Goal: Use online tool/utility: Utilize a website feature to perform a specific function

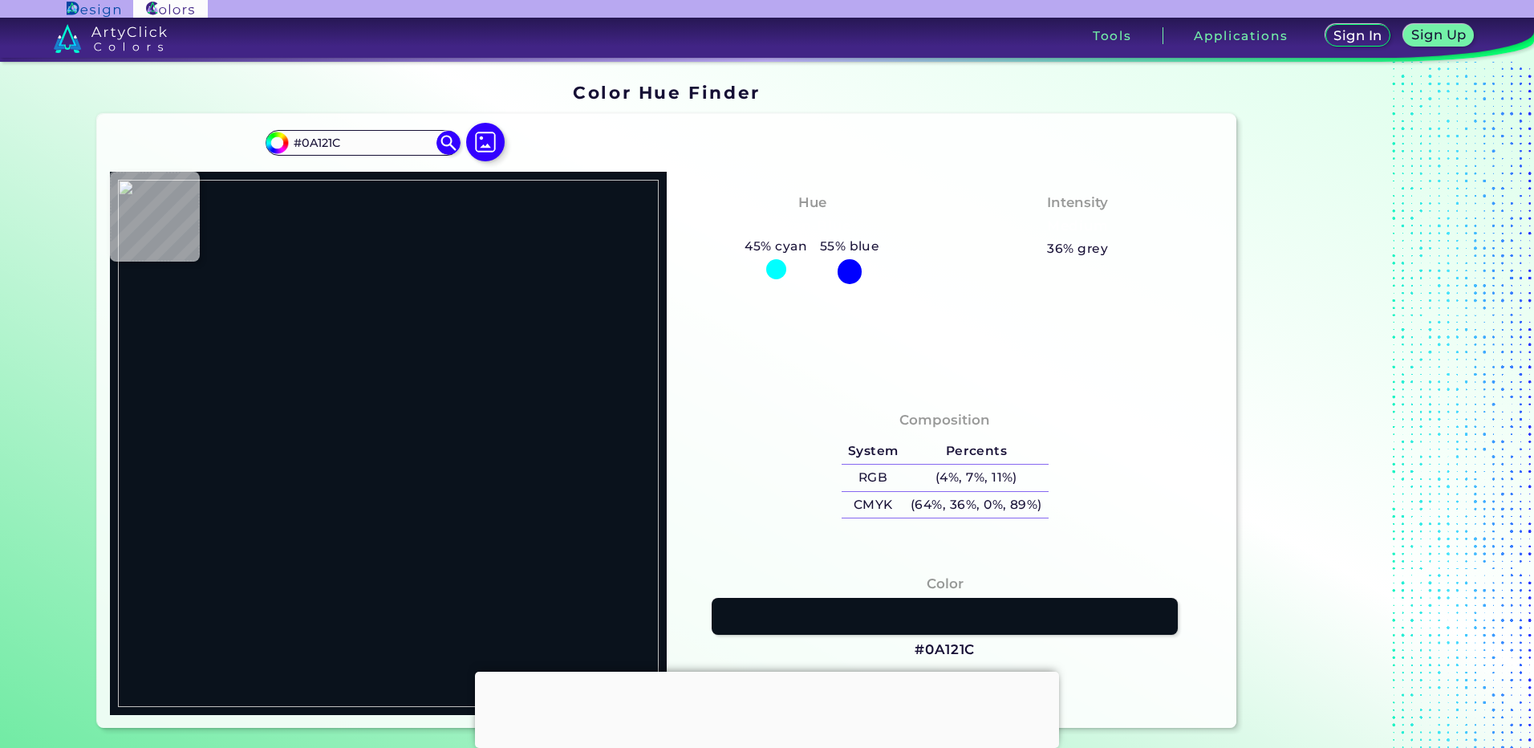
type input "#ffffff"
type input "#FFFFFF"
type input "#000000"
type input "#5a6870"
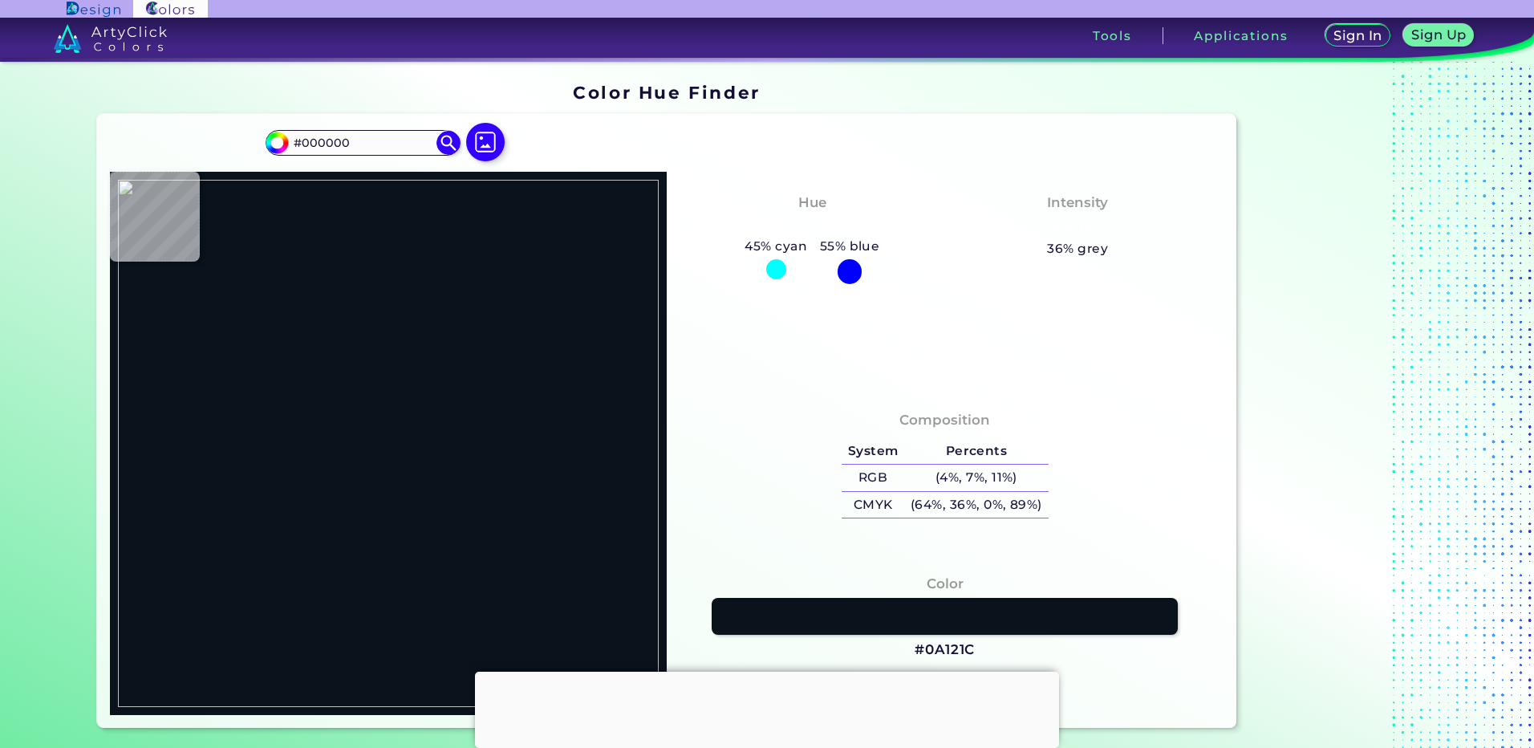
type input "#5A6870"
type input "#3eaea9"
type input "#3EAEA9"
type input "#f2f7ef"
type input "#F2F7EF"
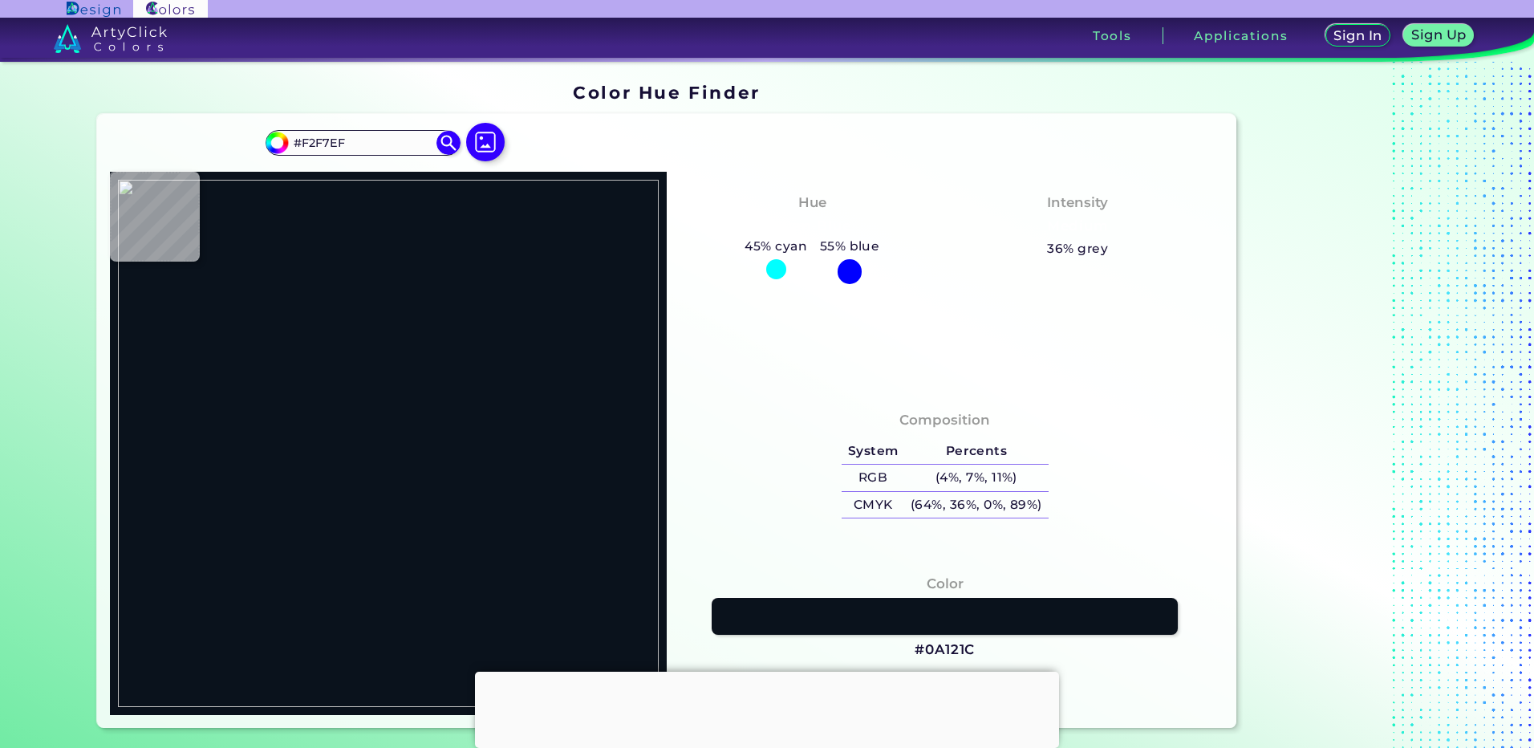
type input "#3eaea9"
type input "#3EAEA9"
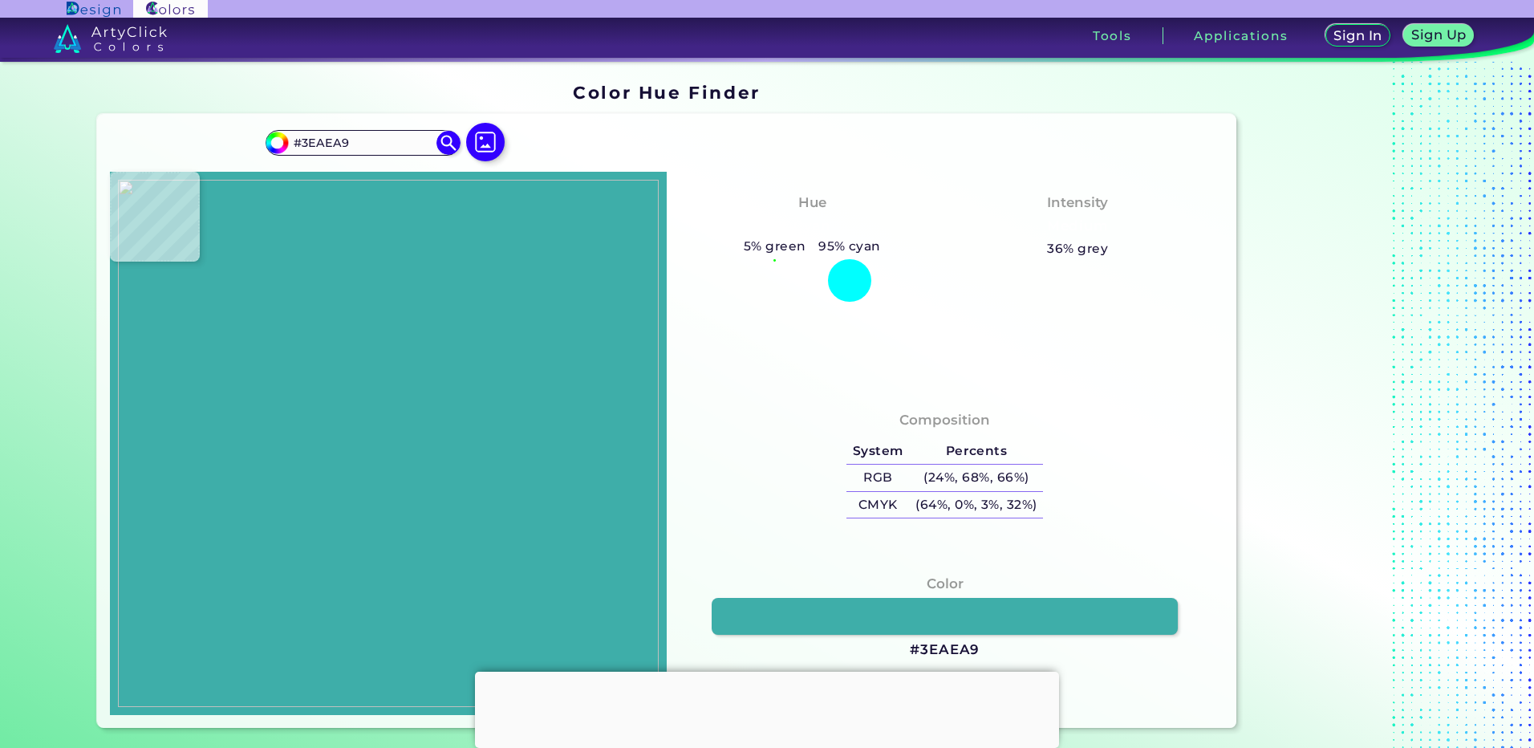
type input "#b4c6e7"
type input "#B4C6E7"
type input "#000000"
type input "#ffffff"
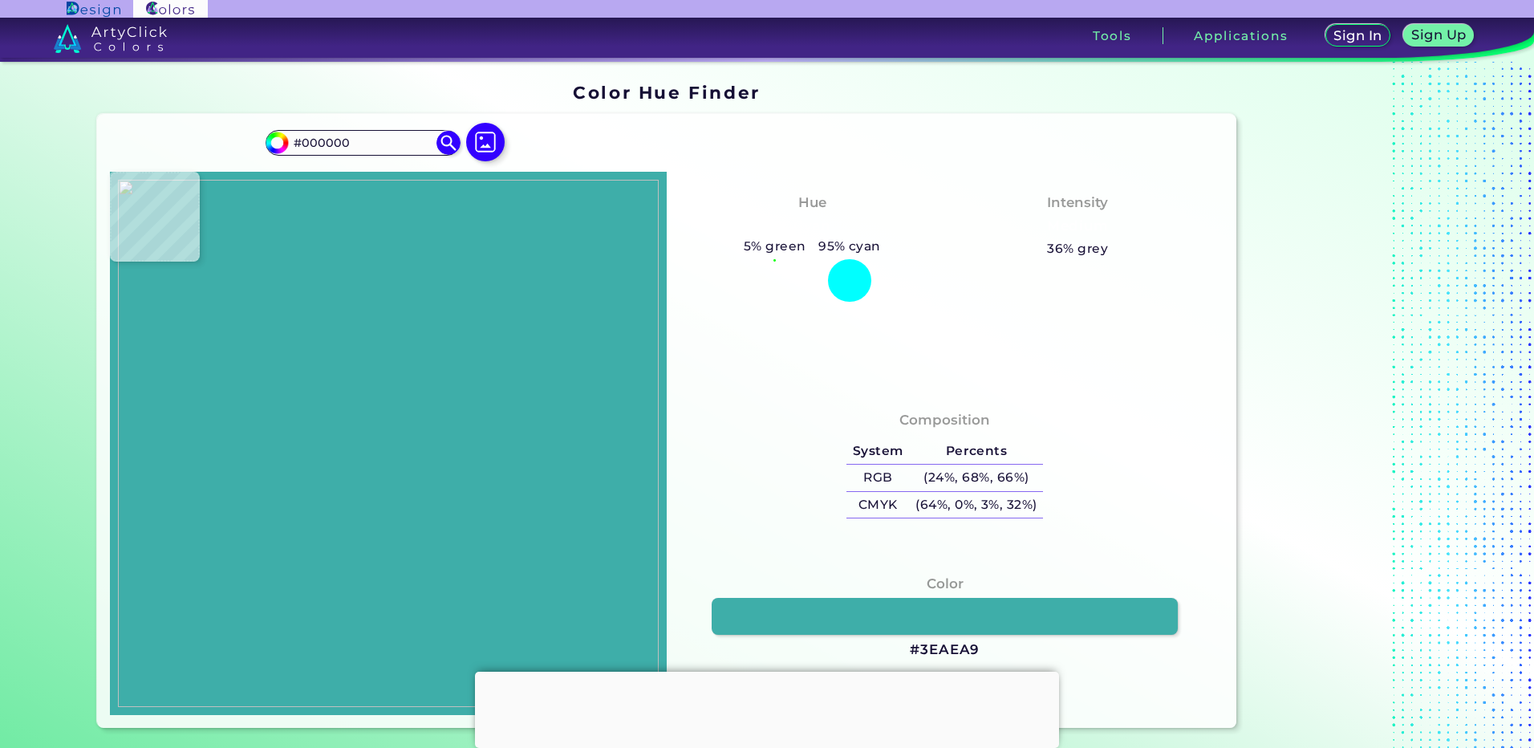
type input "#FFFFFF"
type input "#8f8f8f"
type input "#8F8F8F"
type input "#ffffff"
type input "#FFFFFF"
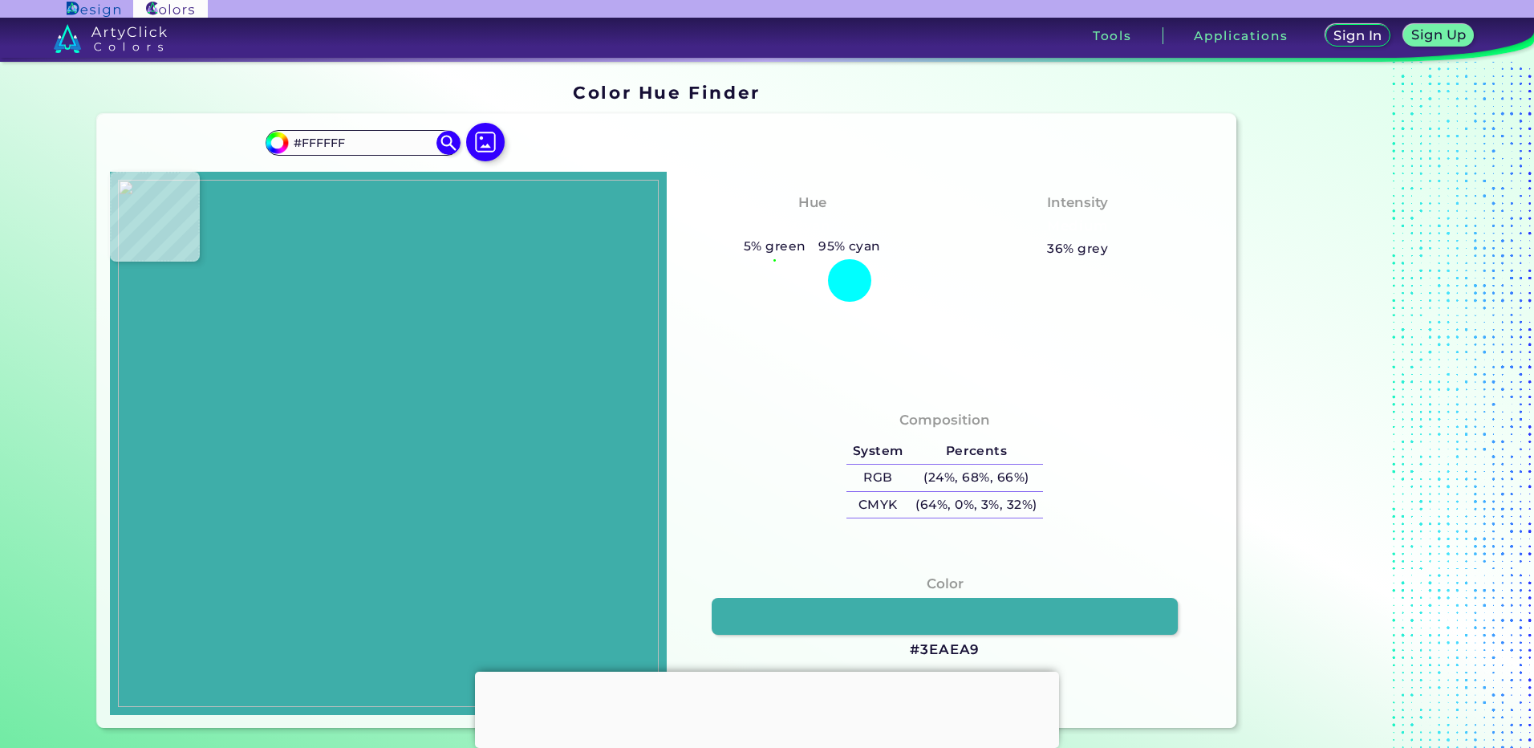
type input "#8f8f8f"
type input "#8F8F8F"
type input "#ffffff"
type input "#FFFFFF"
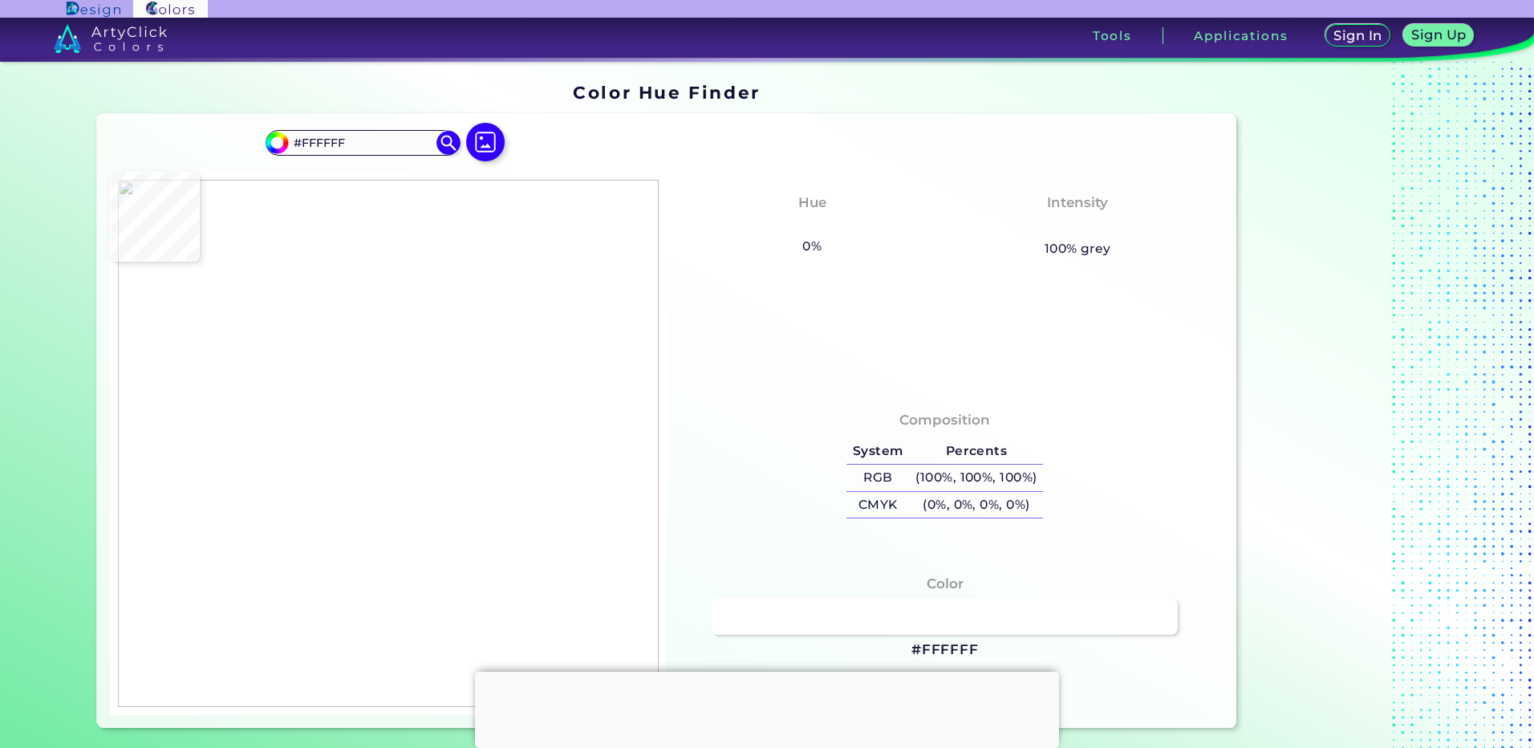
type input "#b4c6e7"
type input "#B4C6E7"
type input "#3eaea9"
type input "#3EAEA9"
type input "#1a272e"
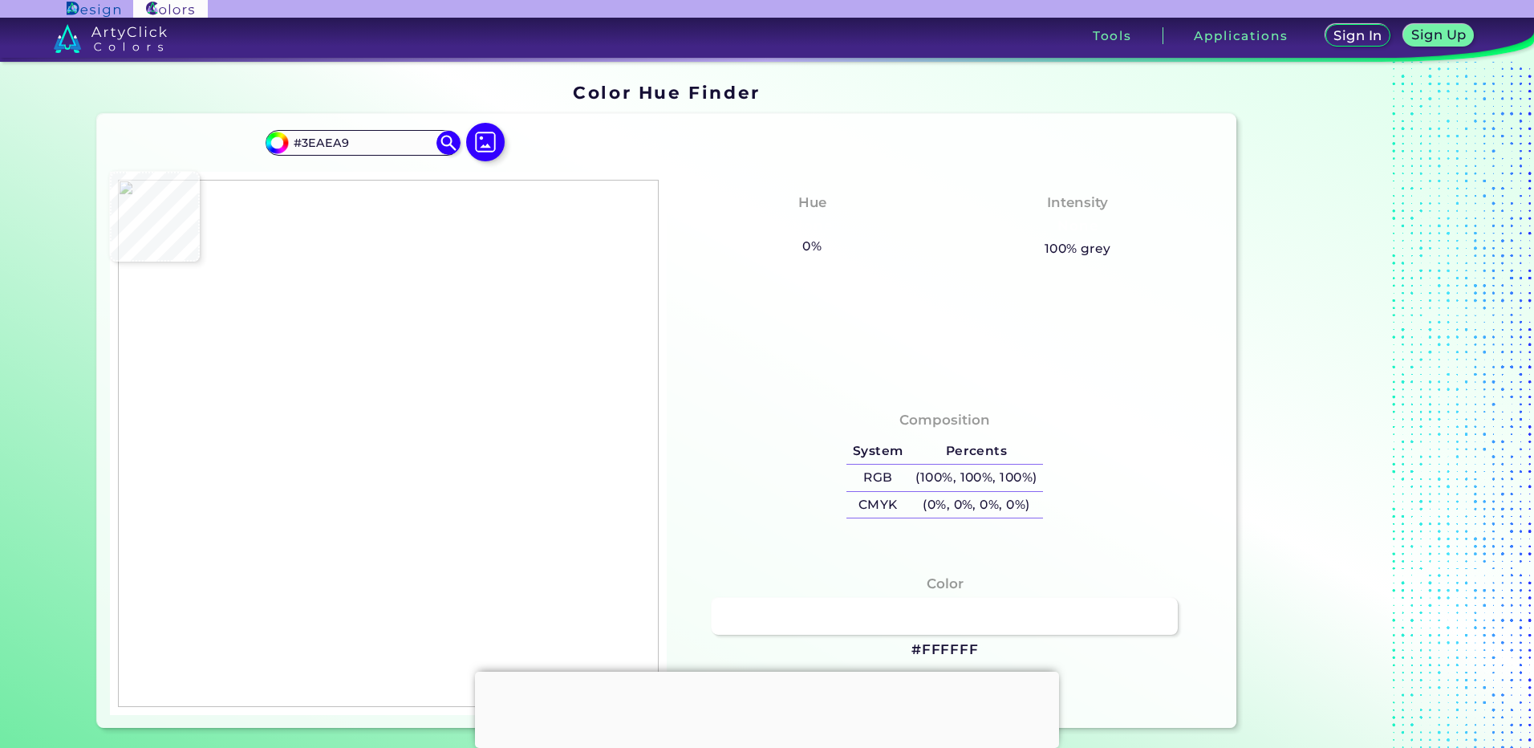
type input "#1A272E"
type input "#ffffff"
type input "#FFFFFF"
type input "#000000"
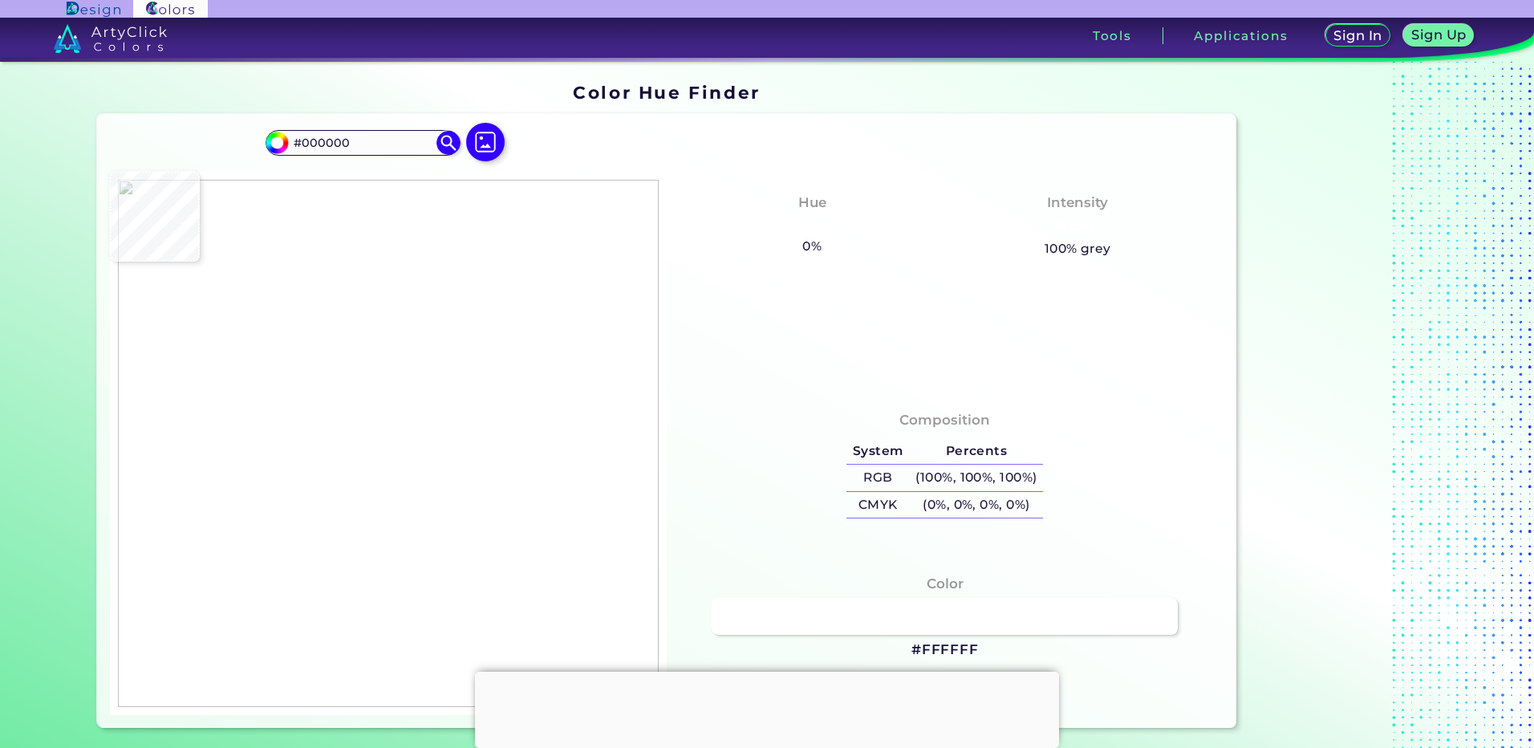
type input "#086375"
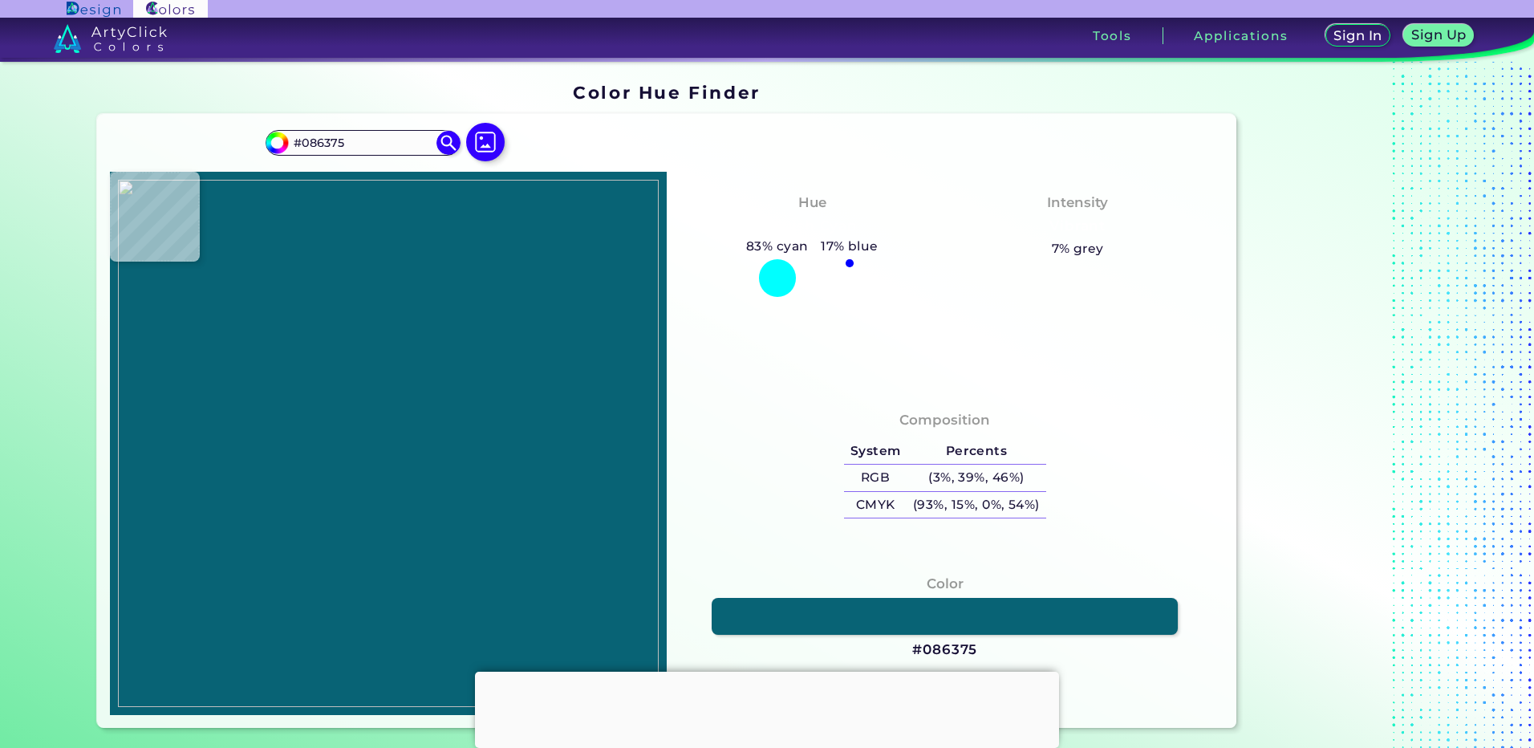
click at [170, 466] on img at bounding box center [388, 443] width 541 height 527
click at [180, 458] on img at bounding box center [388, 443] width 541 height 527
type input "#ffffff"
type input "#FFFFFF"
type input "#1a272e"
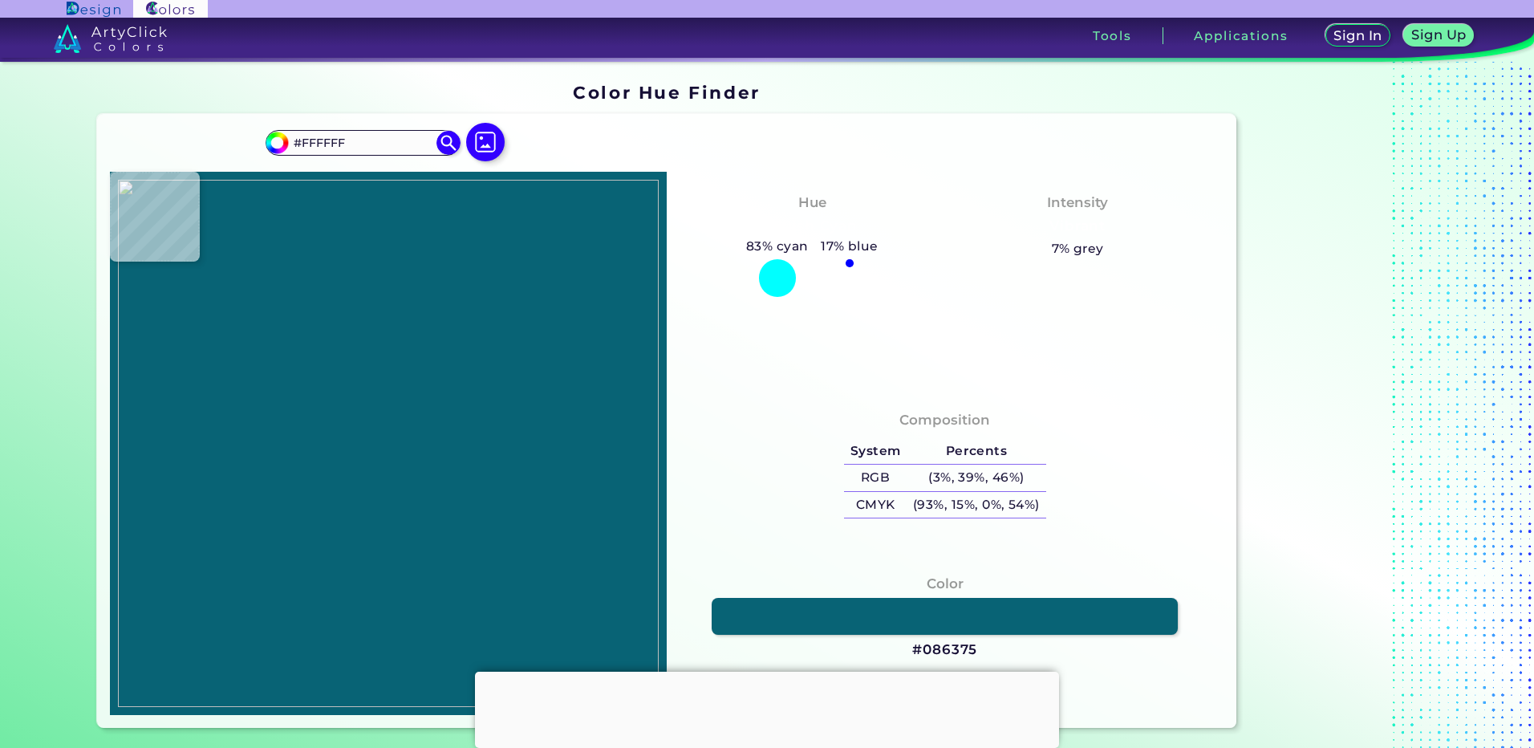
type input "#1A272E"
type input "#ffffff"
type input "#FFFFFF"
type input "#000000"
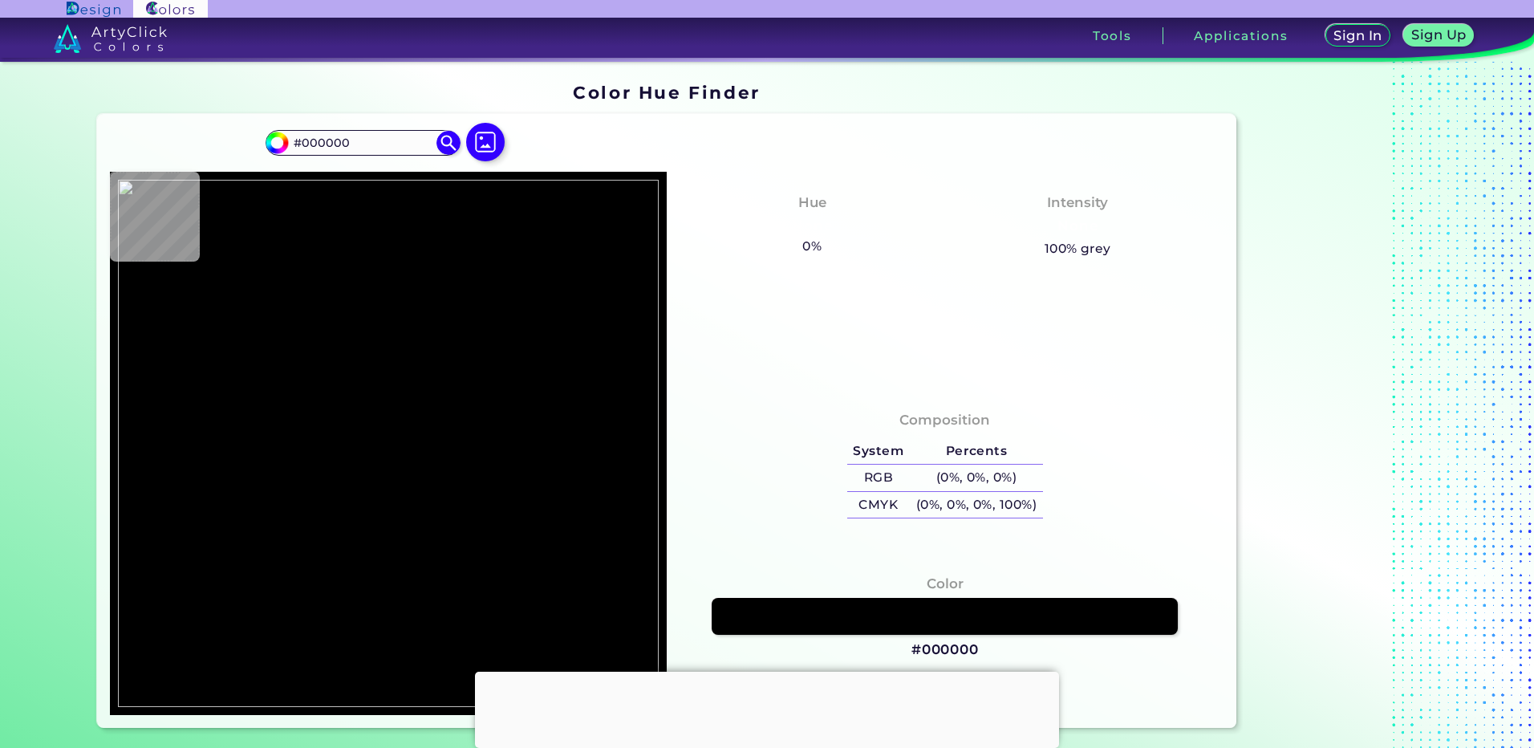
type input "#ffffff"
type input "#FFFFFF"
type input "#000000"
type input "#ffffff"
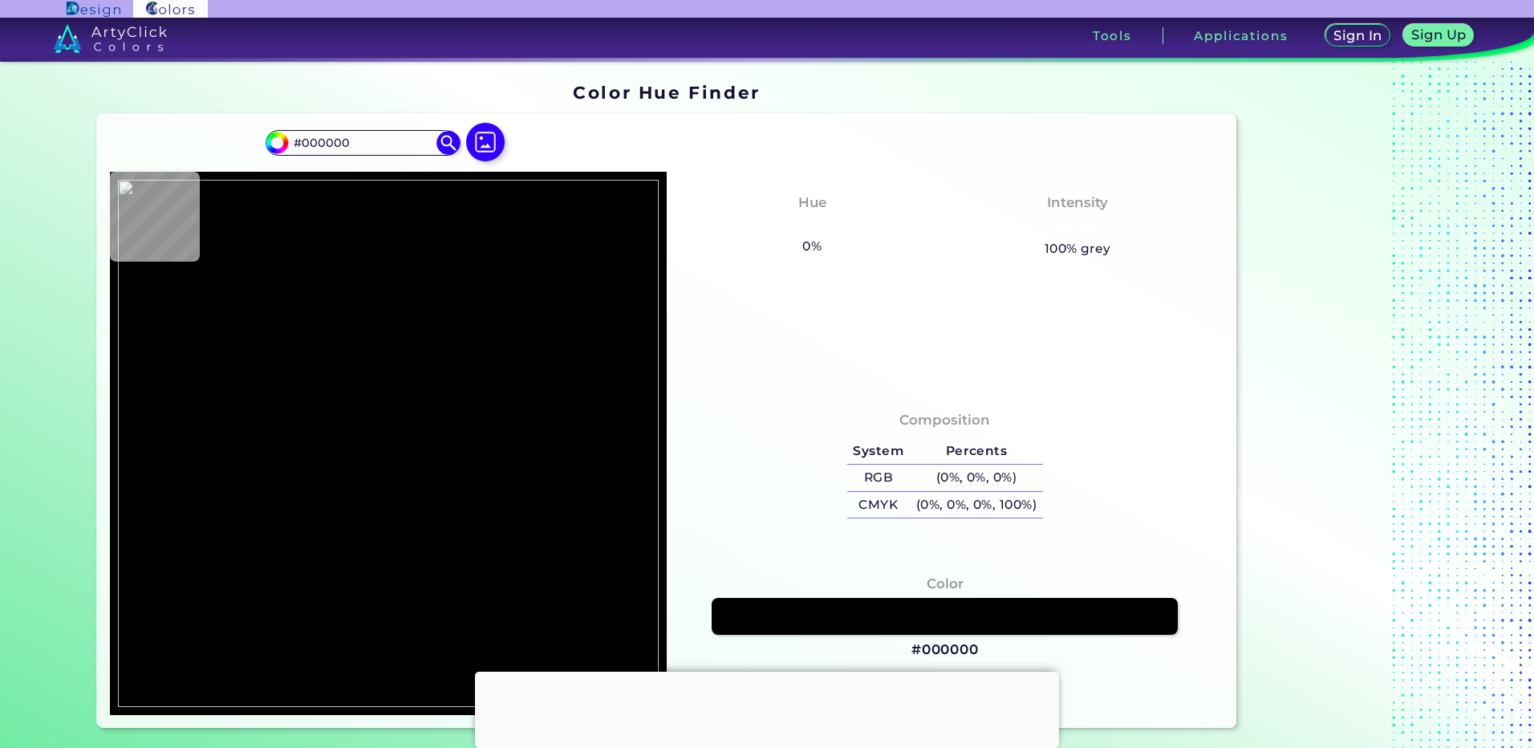
type input "#FFFFFF"
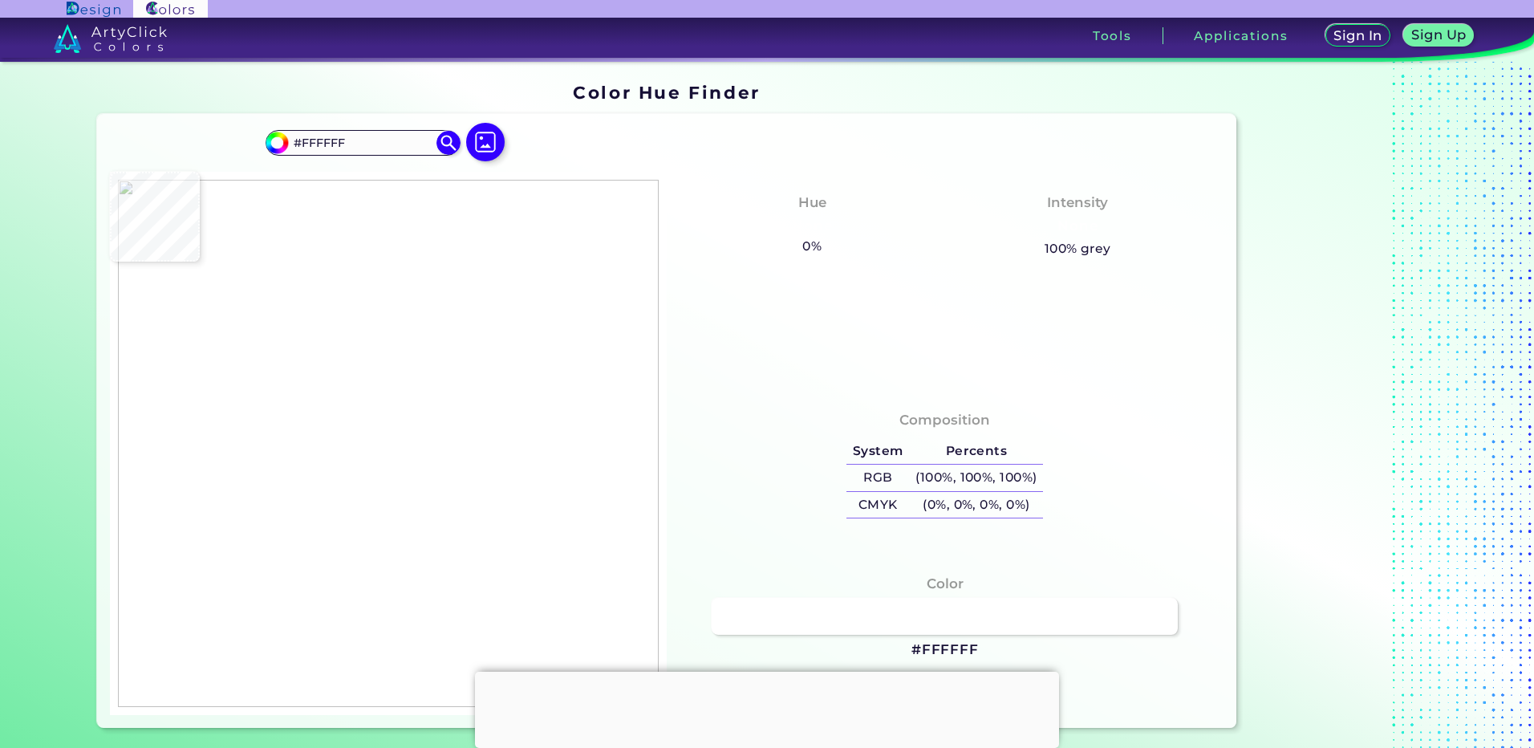
type input "#086375"
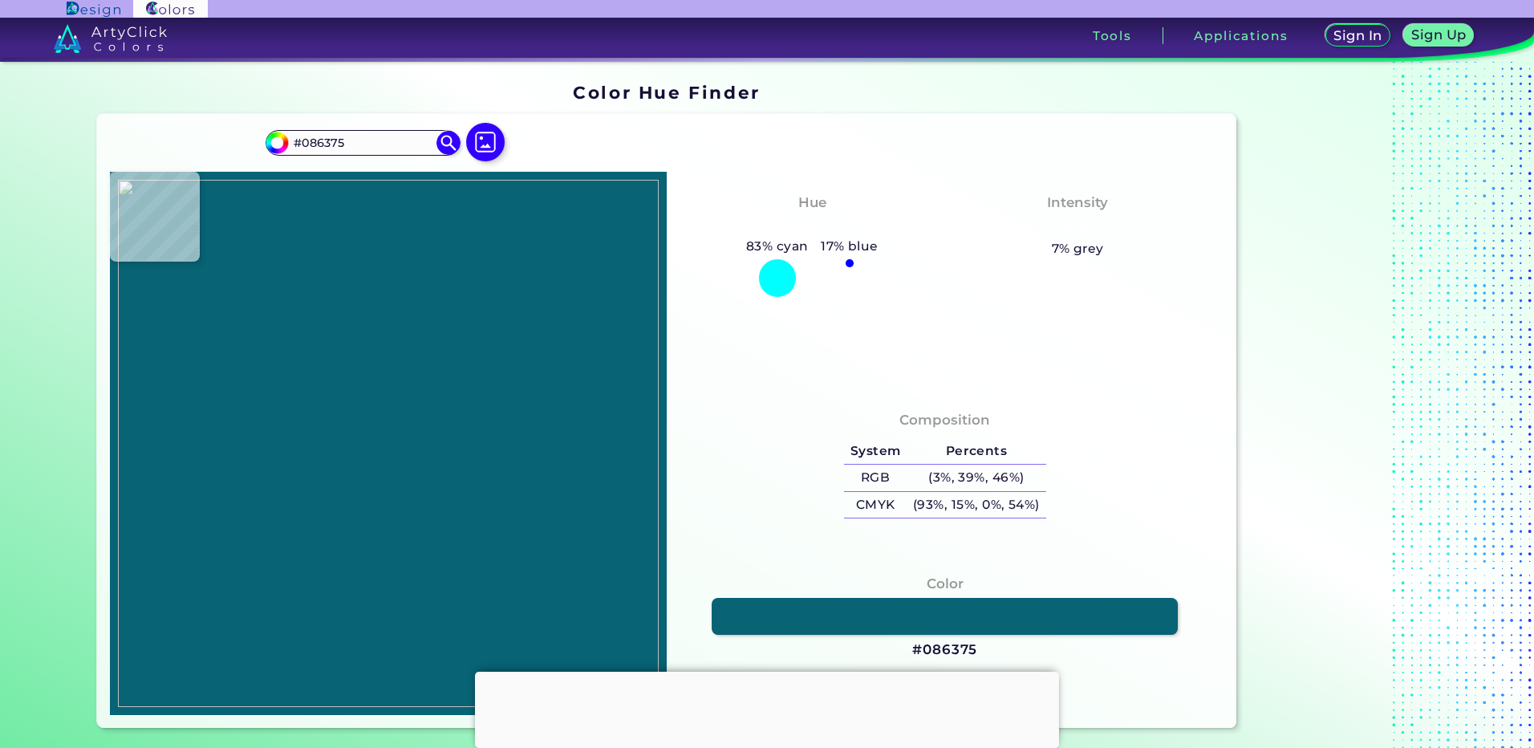
click at [184, 452] on img at bounding box center [388, 443] width 541 height 527
drag, startPoint x: 348, startPoint y: 148, endPoint x: 97, endPoint y: 148, distance: 251.0
click at [97, 148] on div "#086375 #086375 Acadia ◉ Acid Green ◉ Aero Blue ◉ Alabaster ◉ Albescent White ◉…" at bounding box center [666, 421] width 1138 height 614
click at [259, 379] on img at bounding box center [388, 443] width 541 height 527
type input "#1a272e"
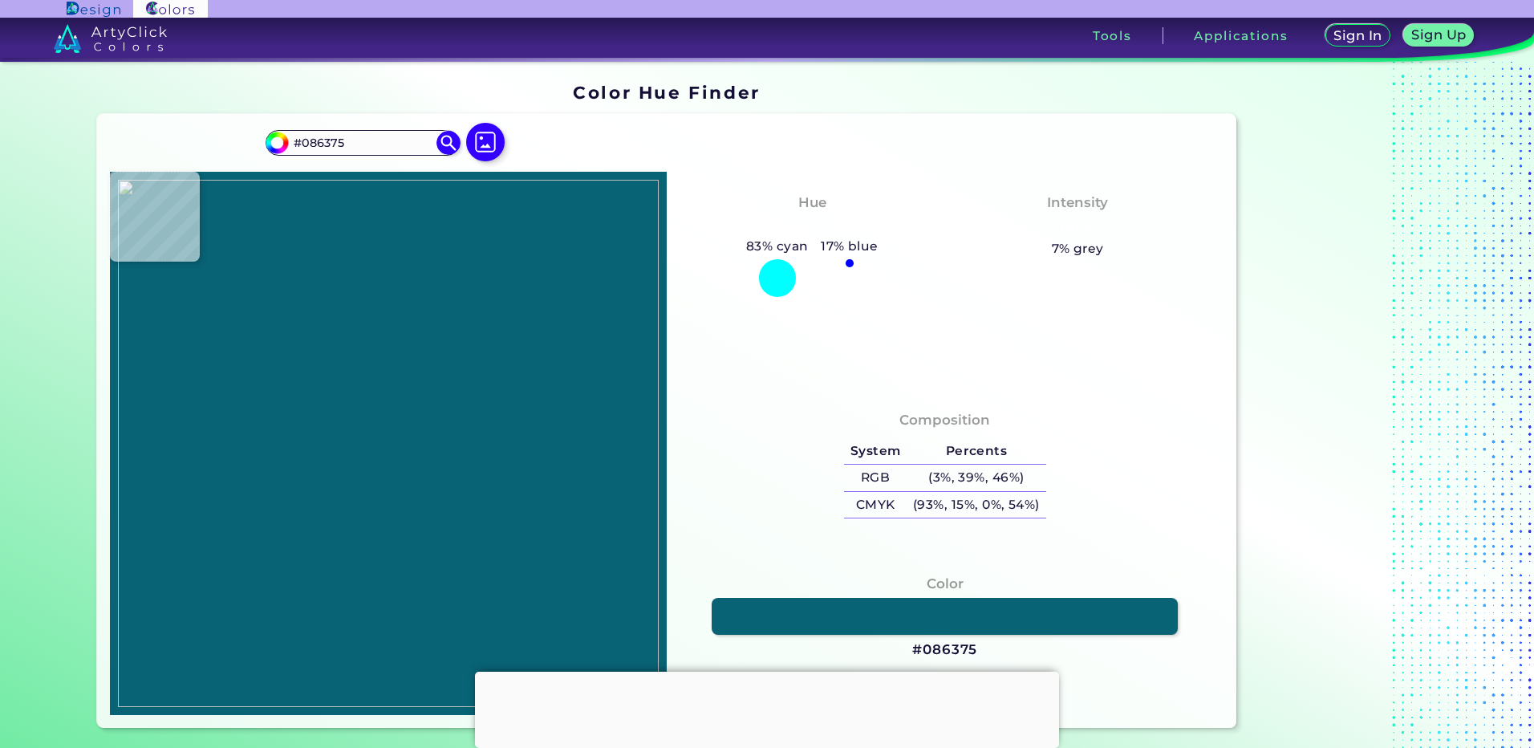
type input "#1A272E"
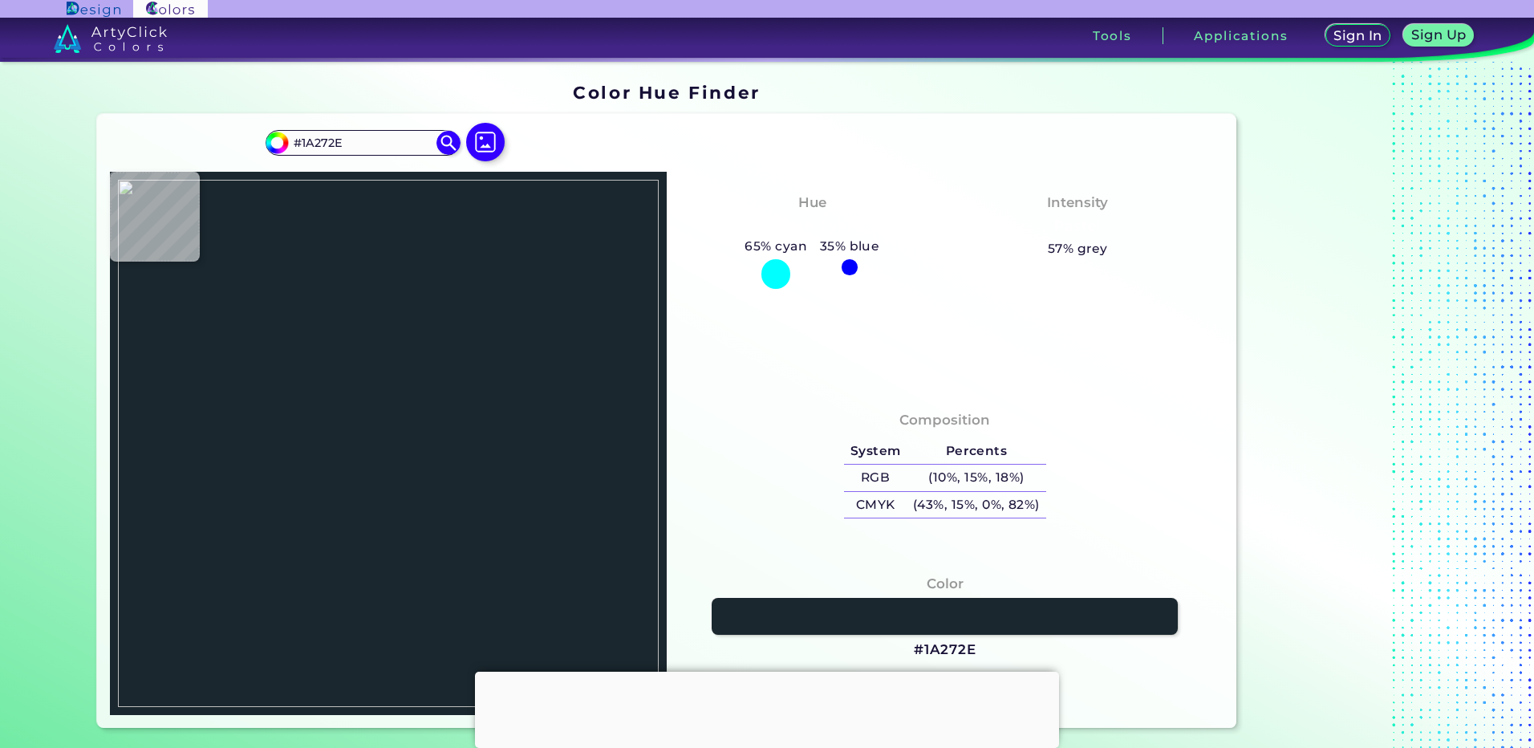
click at [268, 379] on img at bounding box center [388, 443] width 541 height 527
type input "#ffffff"
type input "#FFFFFF"
type input "#000000"
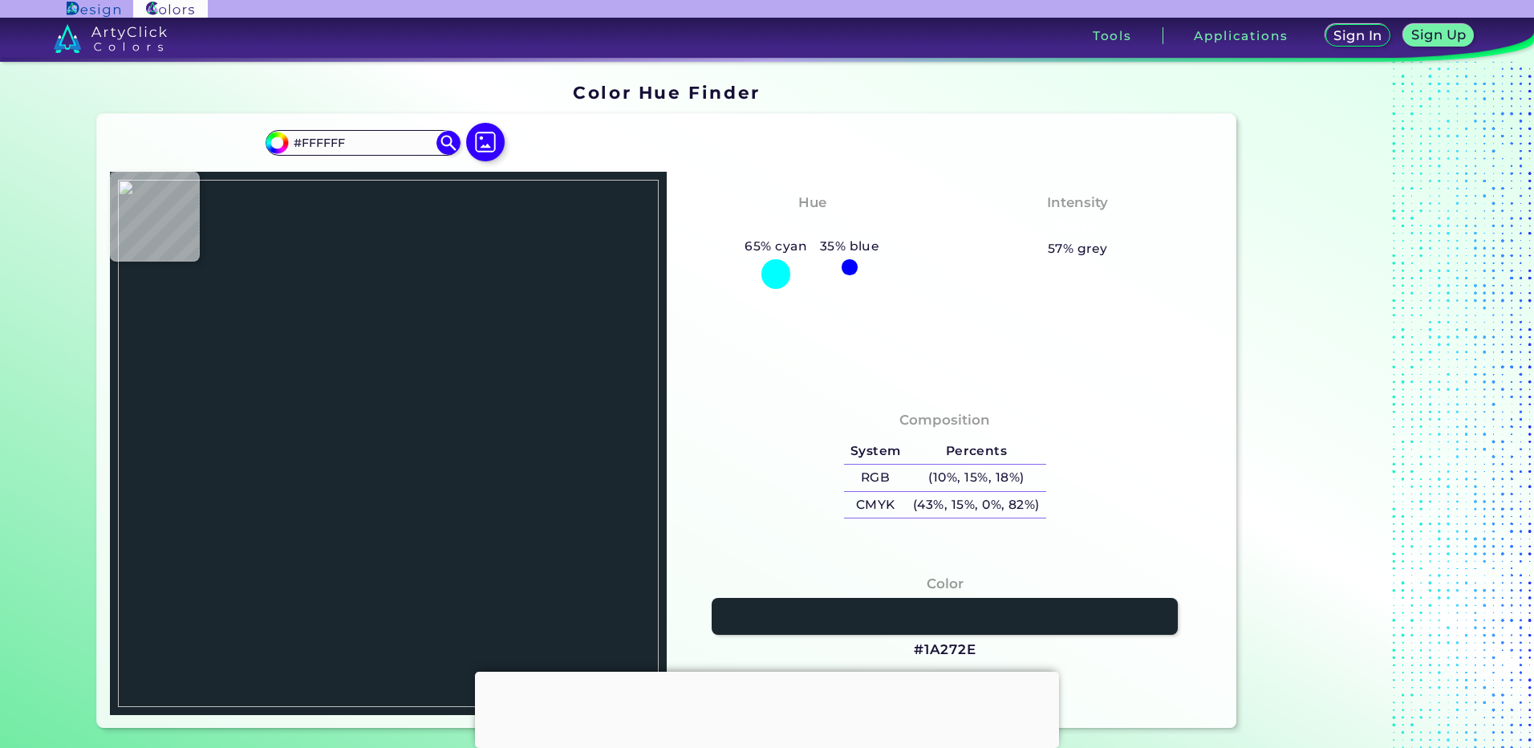
type input "#000000"
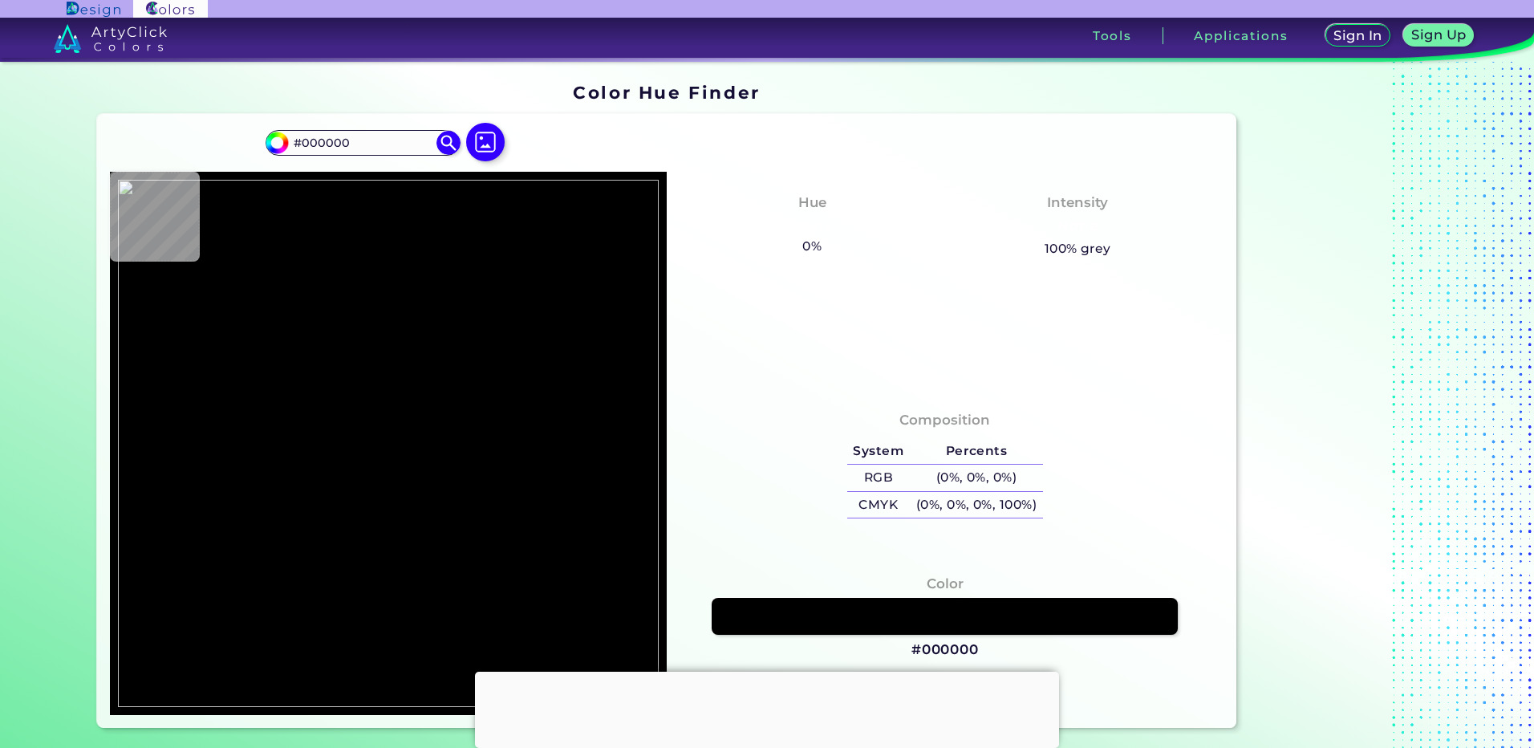
type input "#ffffff"
type input "#FFFFFF"
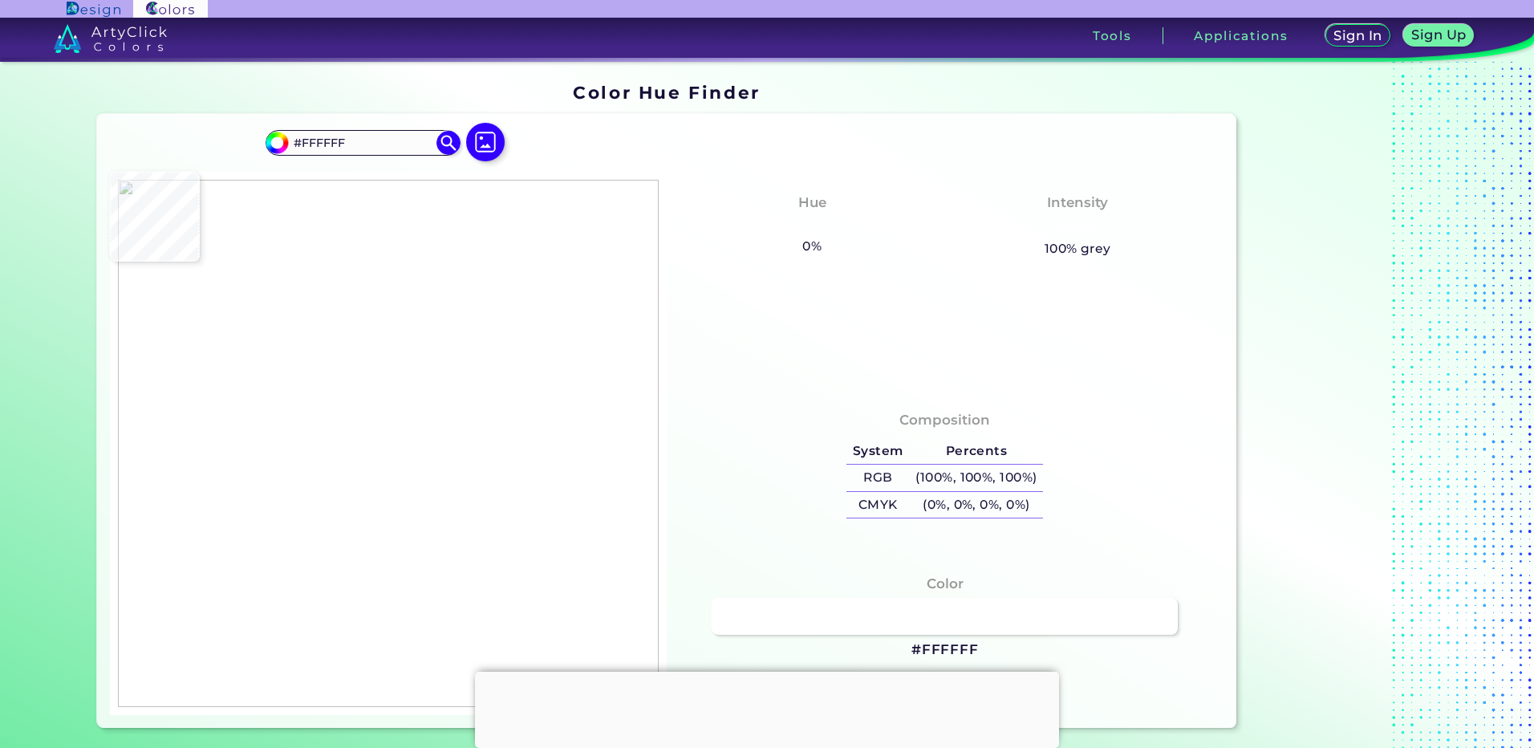
type input "#1a272e"
type input "#1A272E"
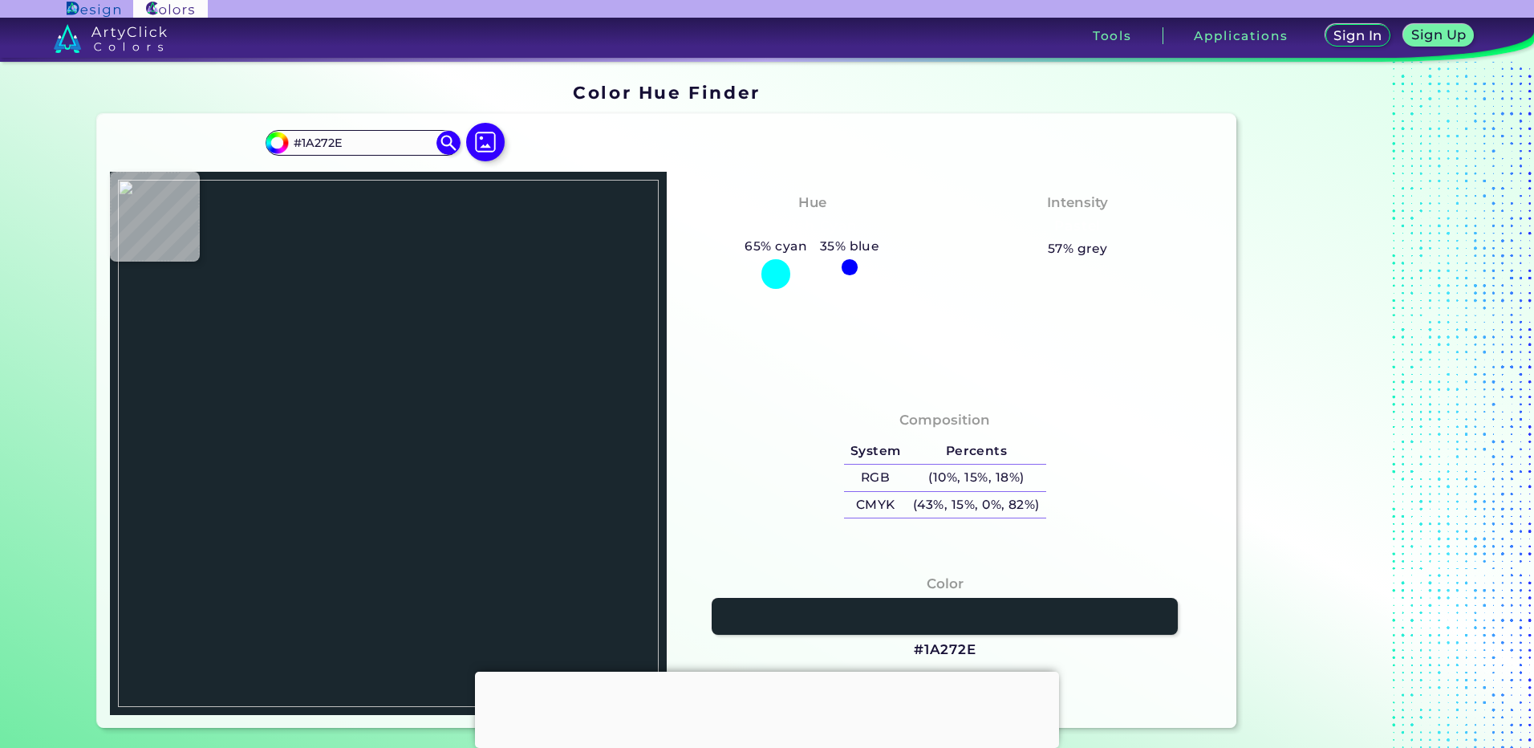
click at [282, 376] on img at bounding box center [388, 443] width 541 height 527
drag, startPoint x: 352, startPoint y: 143, endPoint x: -58, endPoint y: 139, distance: 409.9
click at [0, 139] on html "Sign In Sign Up My Profile My Details Color Palettes Sign Out Tools Application…" at bounding box center [767, 422] width 1534 height 844
click at [533, 379] on img at bounding box center [388, 443] width 541 height 527
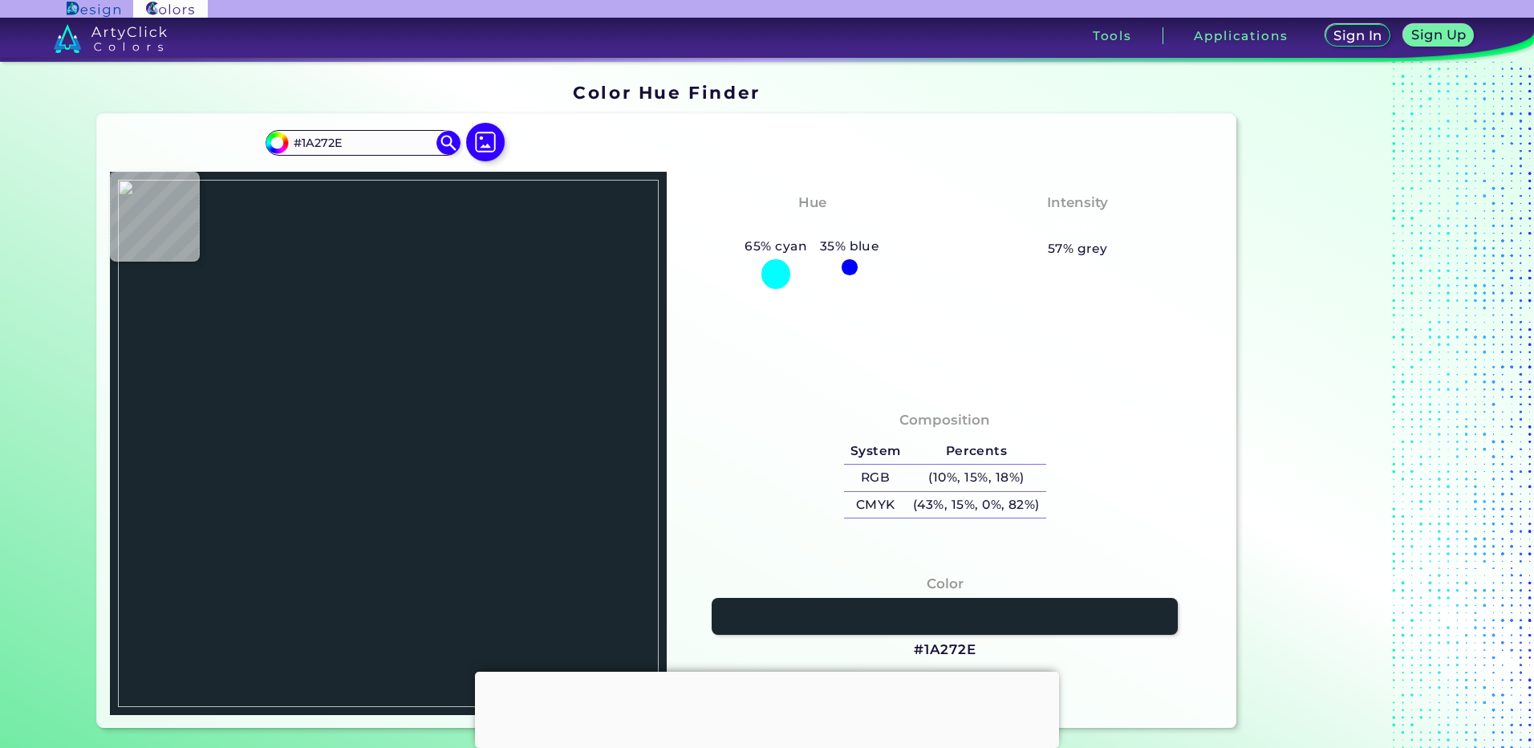
click at [529, 375] on img at bounding box center [388, 443] width 541 height 527
type input "#fecc0a"
type input "#FECC0A"
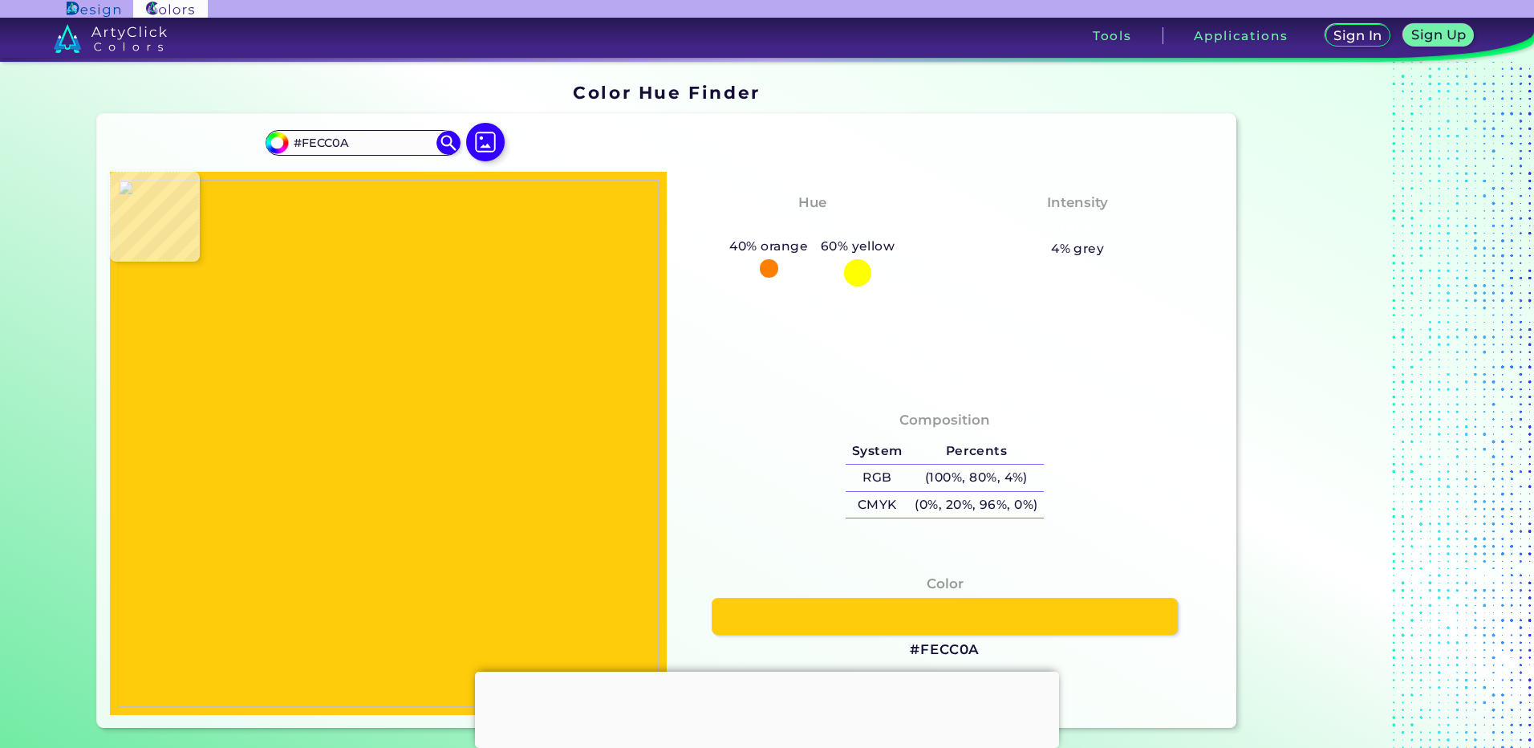
click at [530, 371] on img at bounding box center [388, 443] width 541 height 527
drag, startPoint x: 369, startPoint y: 148, endPoint x: 8, endPoint y: 138, distance: 361.1
click at [8, 138] on section "Color Hue Finder Color Hue Finder #fecc0a #FECC0A Acadia ◉ Acid Green ◉ Aero Bl…" at bounding box center [767, 405] width 1534 height 686
click at [380, 391] on img at bounding box center [388, 443] width 541 height 527
type input "#3eaea9"
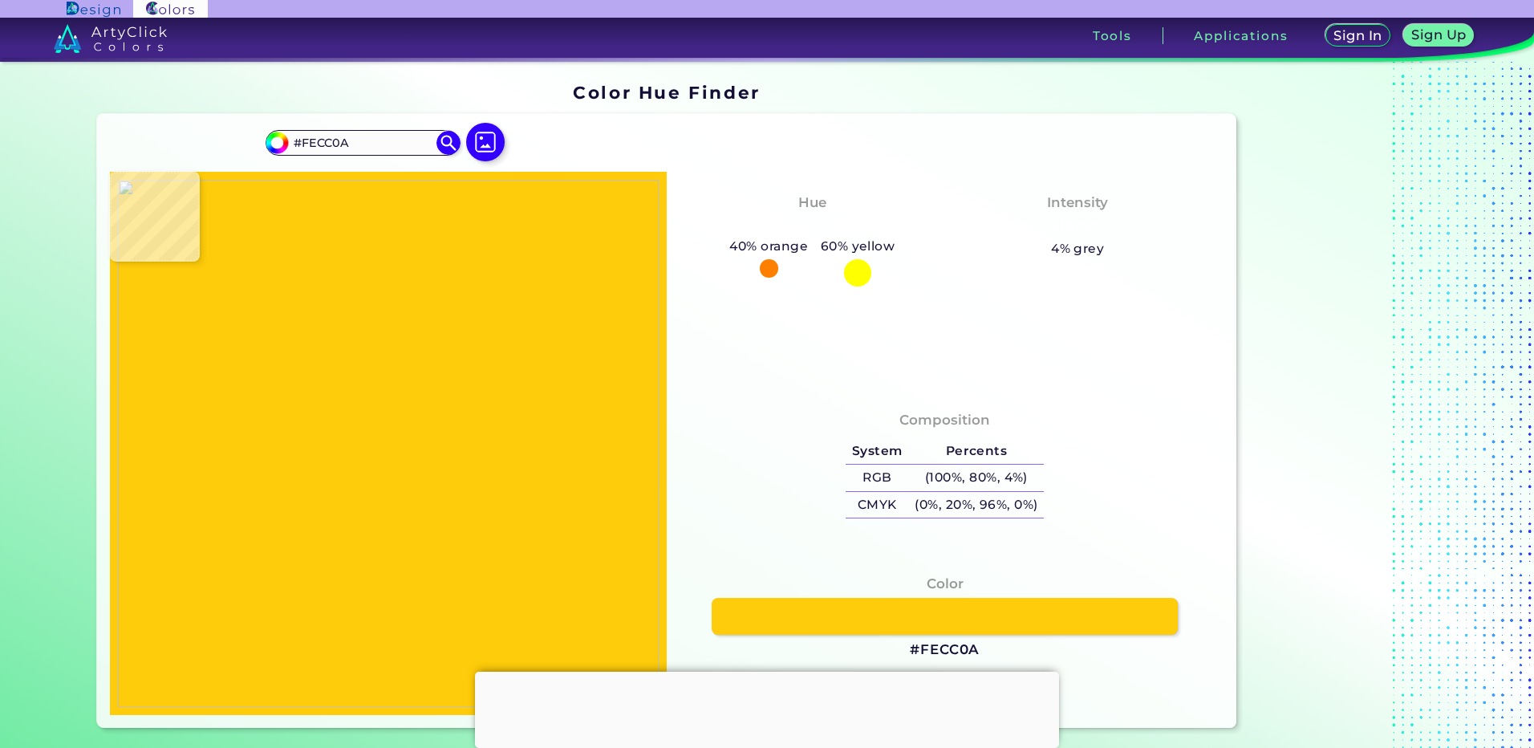
type input "#3EAEA9"
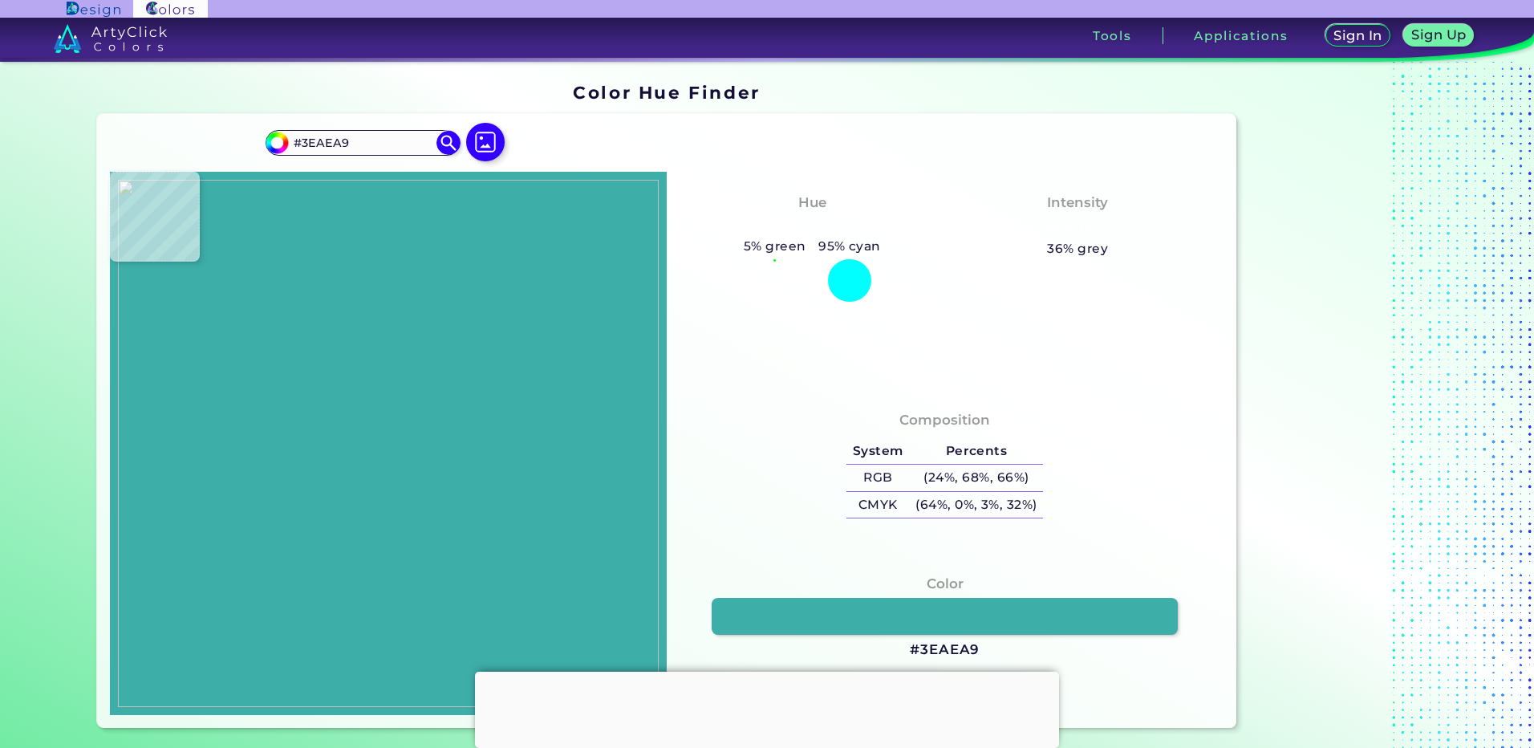
click at [382, 391] on img at bounding box center [388, 443] width 541 height 527
drag, startPoint x: 359, startPoint y: 141, endPoint x: 51, endPoint y: 141, distance: 308.0
click at [51, 141] on section "Color Hue Finder Color Hue Finder #3eaea9 #3EAEA9 Acadia ◉ Acid Green ◉ Aero Bl…" at bounding box center [767, 405] width 1444 height 687
